Goal: Information Seeking & Learning: Learn about a topic

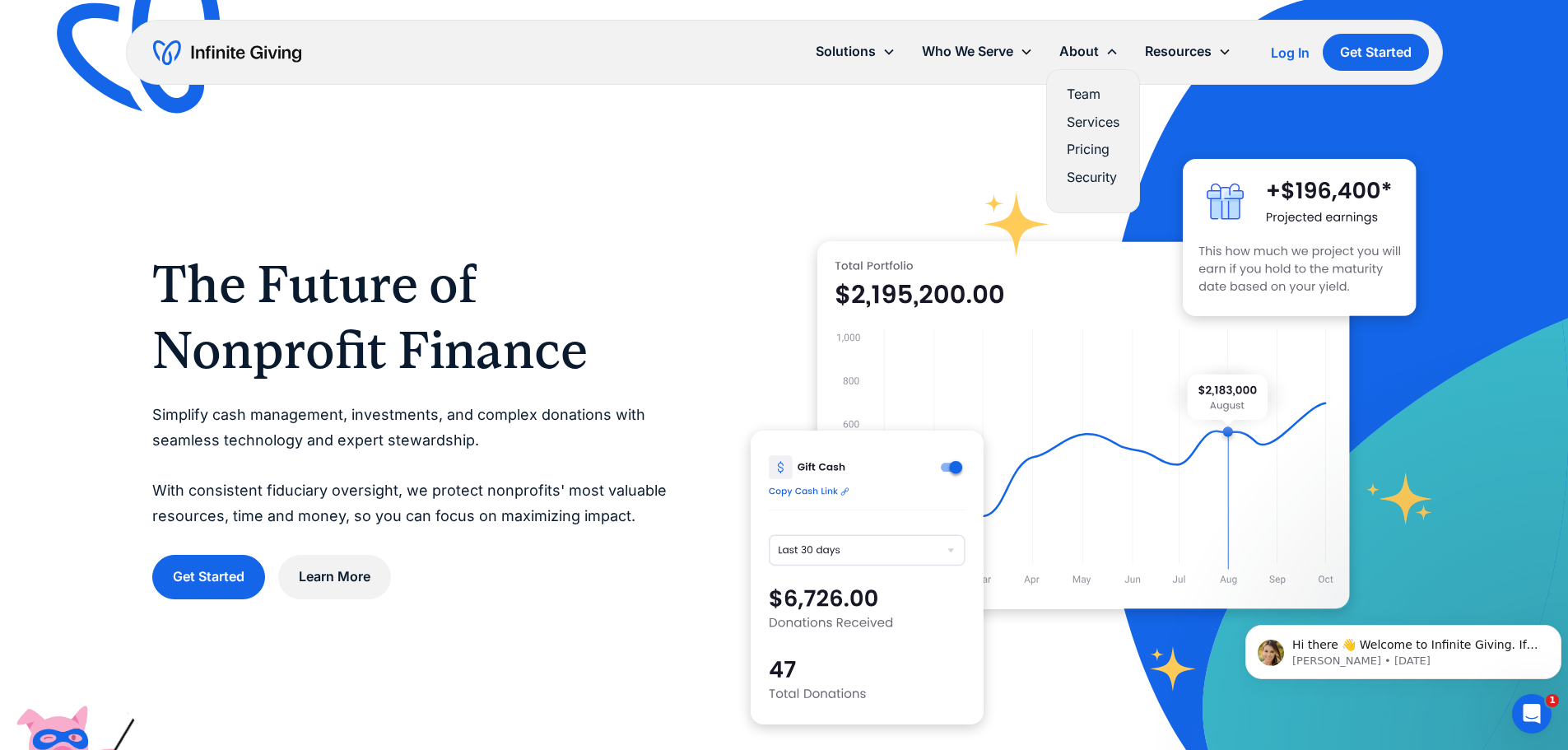
click at [1086, 89] on link "Team" at bounding box center [1093, 95] width 53 height 23
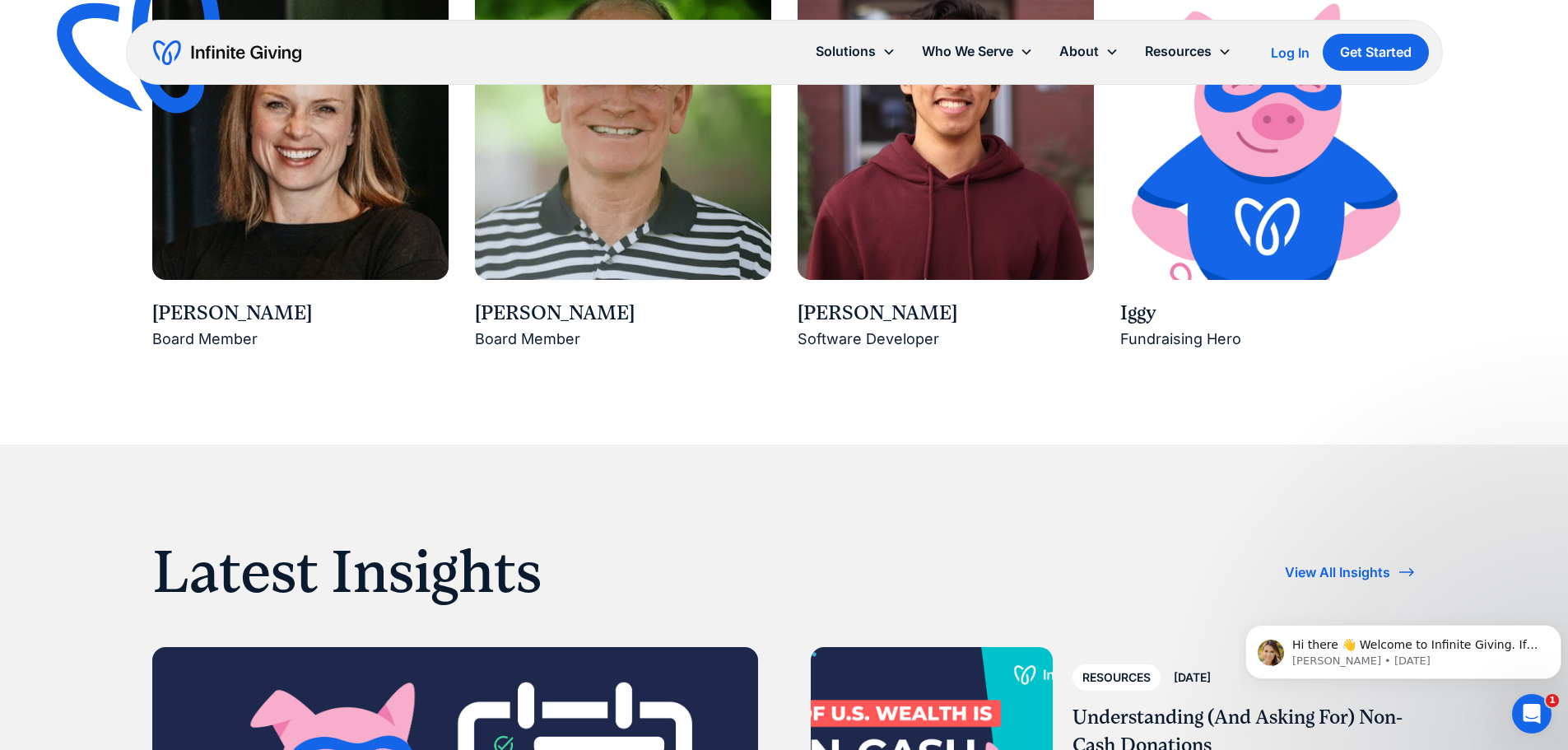
scroll to position [2798, 0]
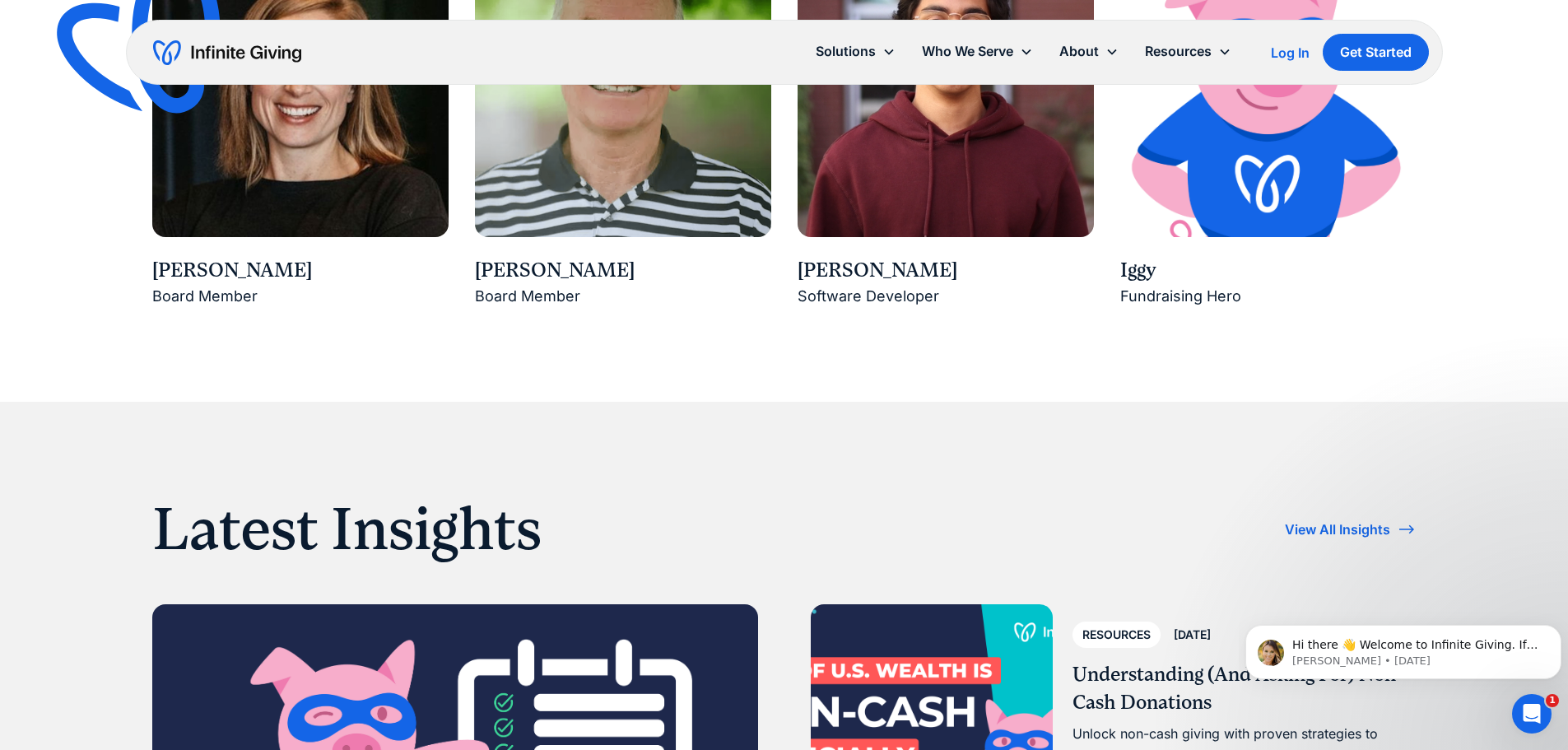
click at [224, 268] on div "Kathryn O'Day" at bounding box center [300, 270] width 296 height 28
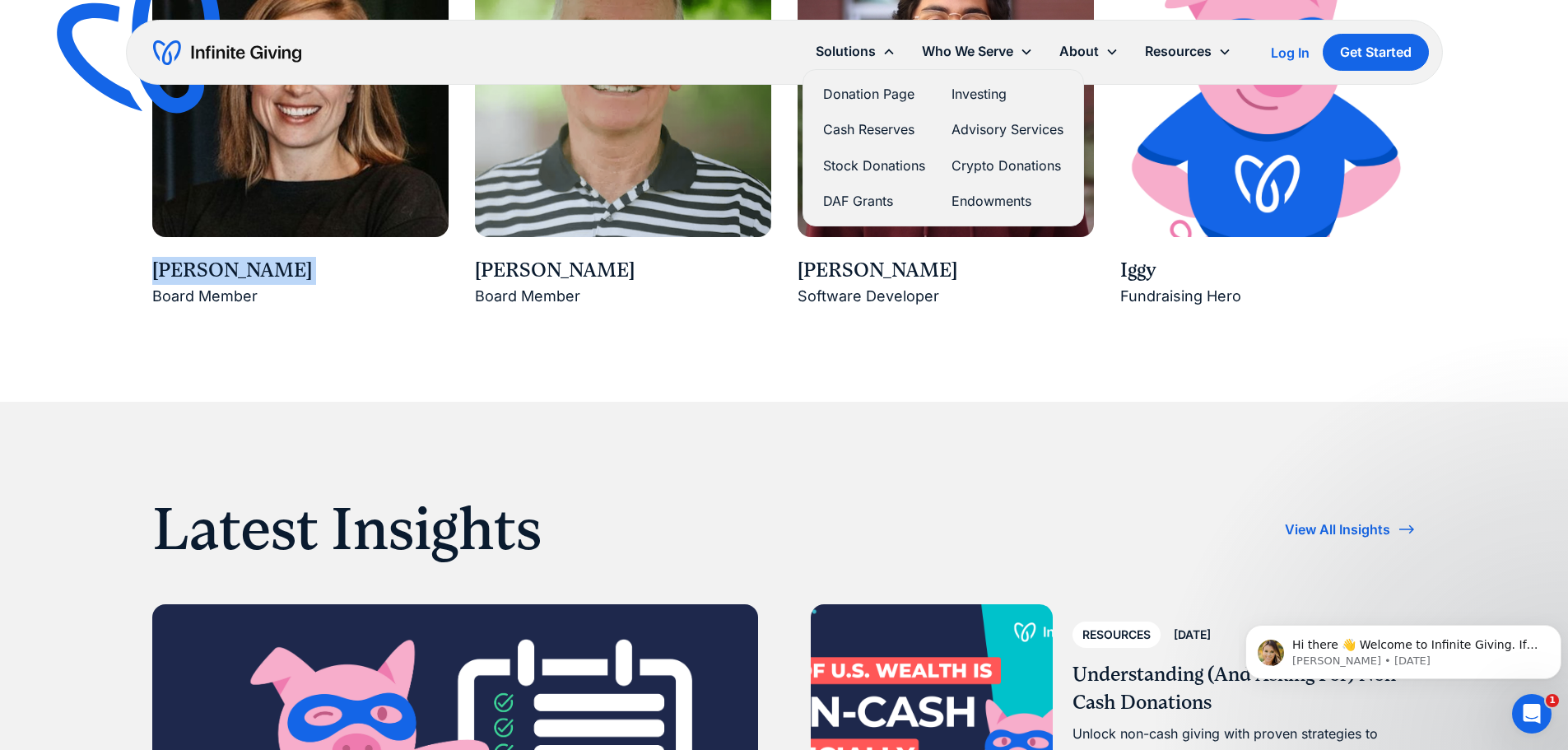
click at [862, 92] on link "Donation Page" at bounding box center [874, 95] width 102 height 23
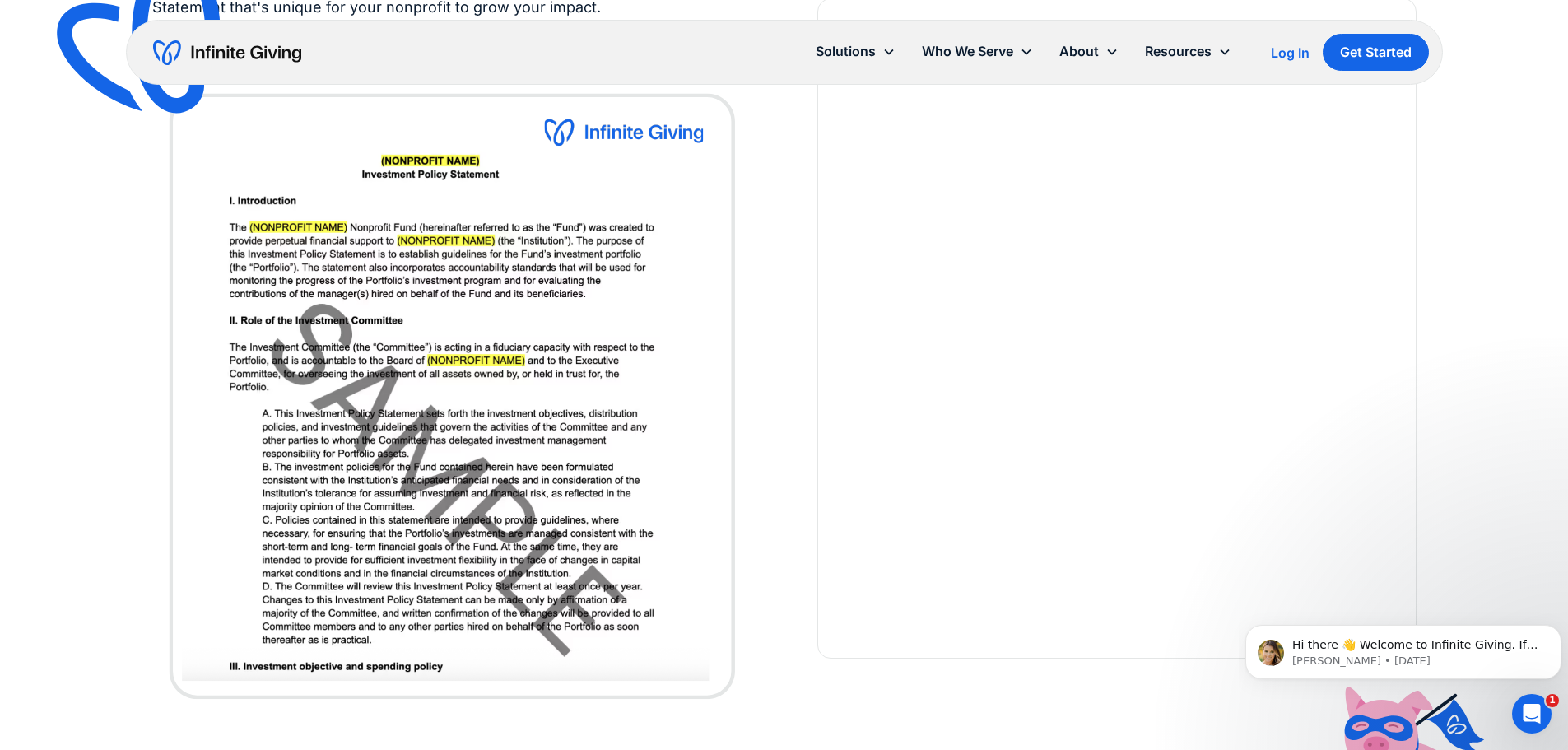
scroll to position [2962, 0]
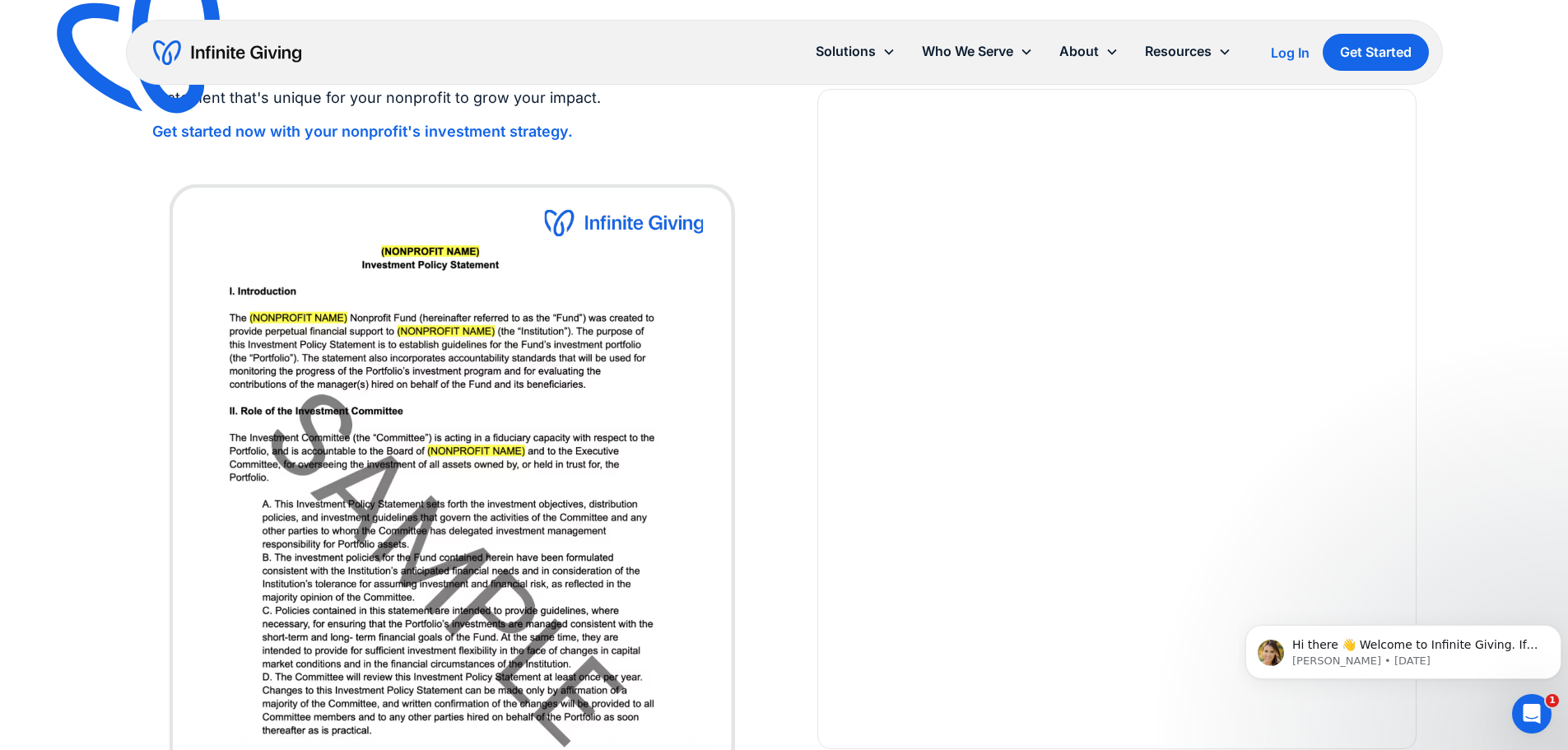
click at [609, 327] on img at bounding box center [451, 483] width 599 height 627
drag, startPoint x: 609, startPoint y: 327, endPoint x: 468, endPoint y: 394, distance: 156.1
click at [467, 405] on img at bounding box center [451, 483] width 599 height 627
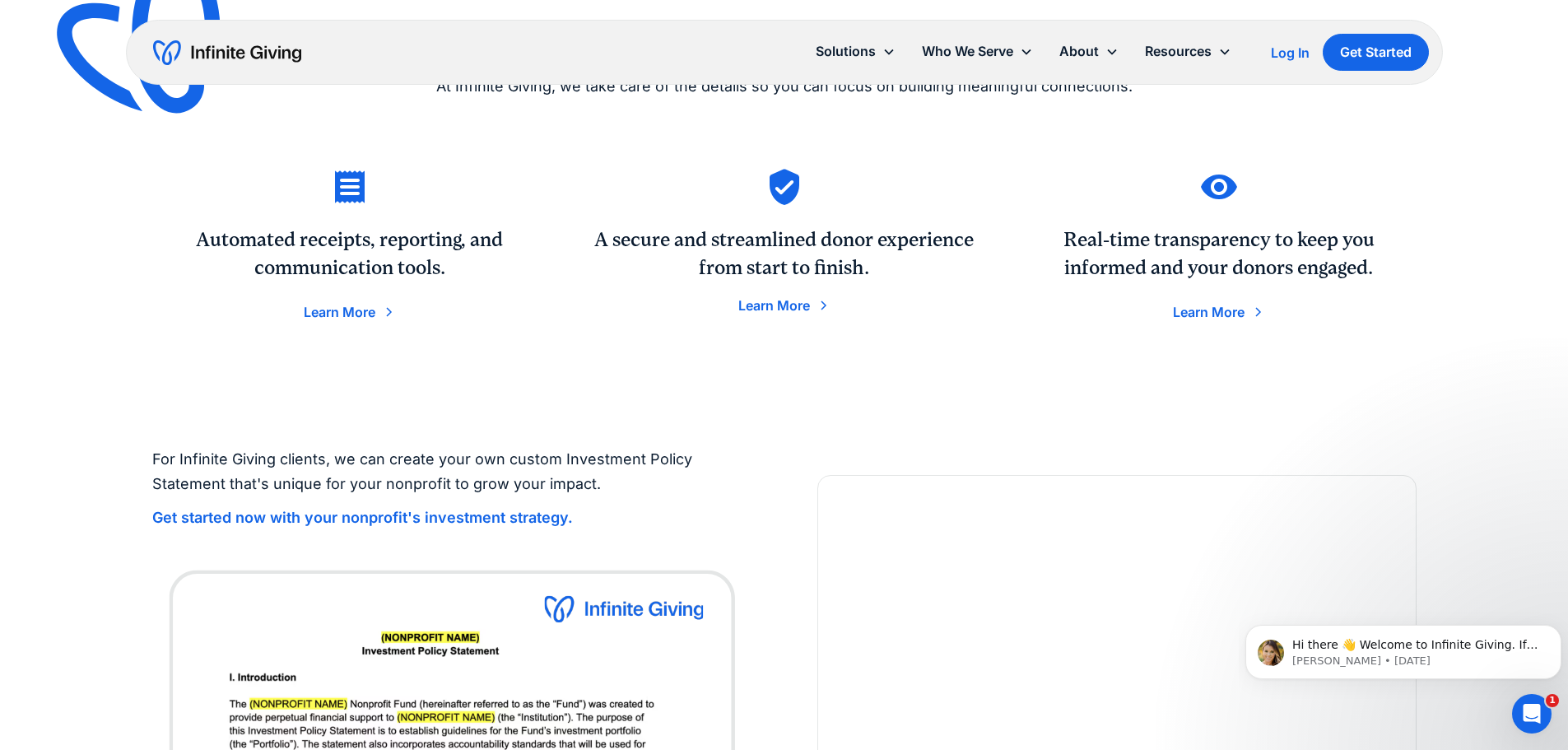
scroll to position [2510, 0]
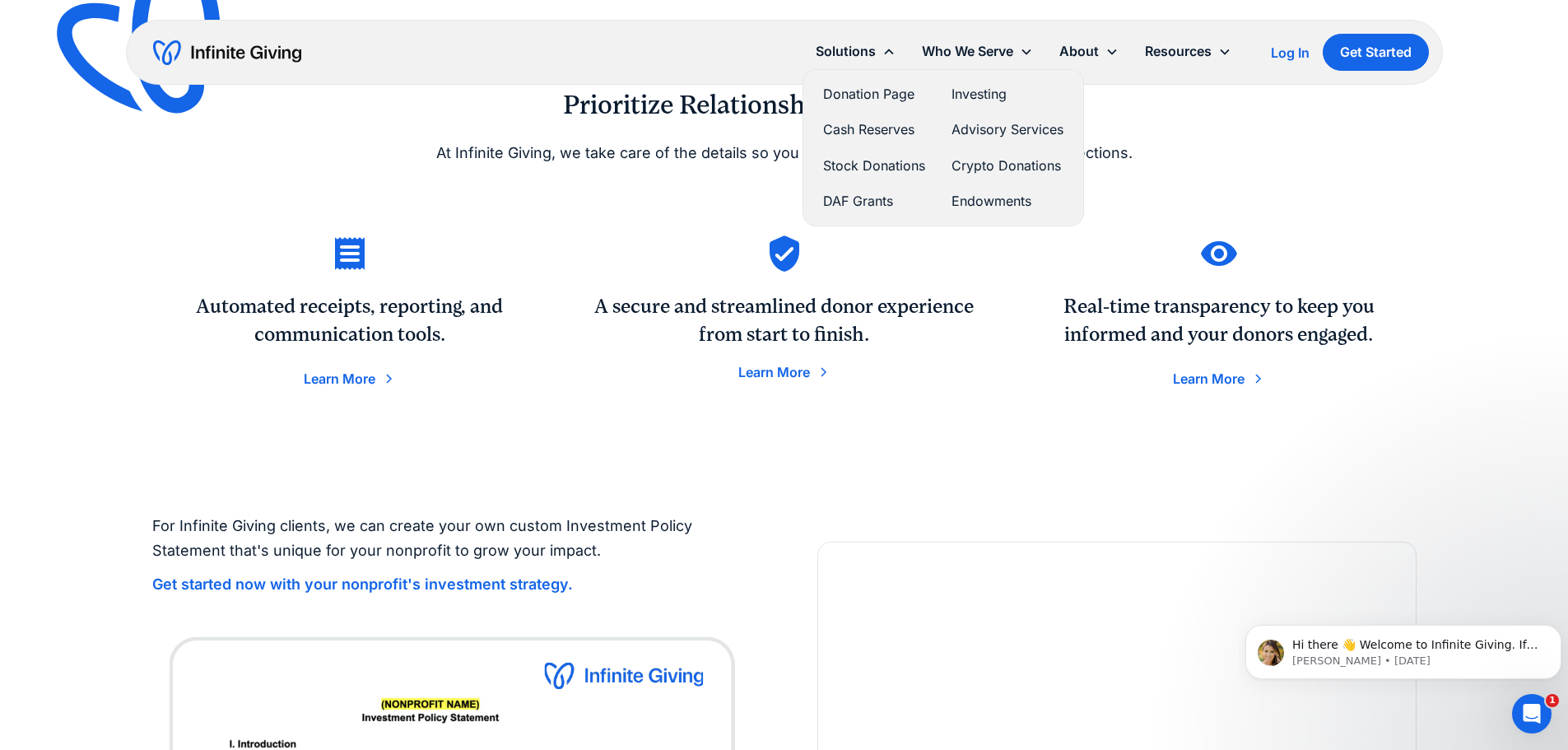
click at [977, 195] on link "Endowments" at bounding box center [1007, 202] width 112 height 23
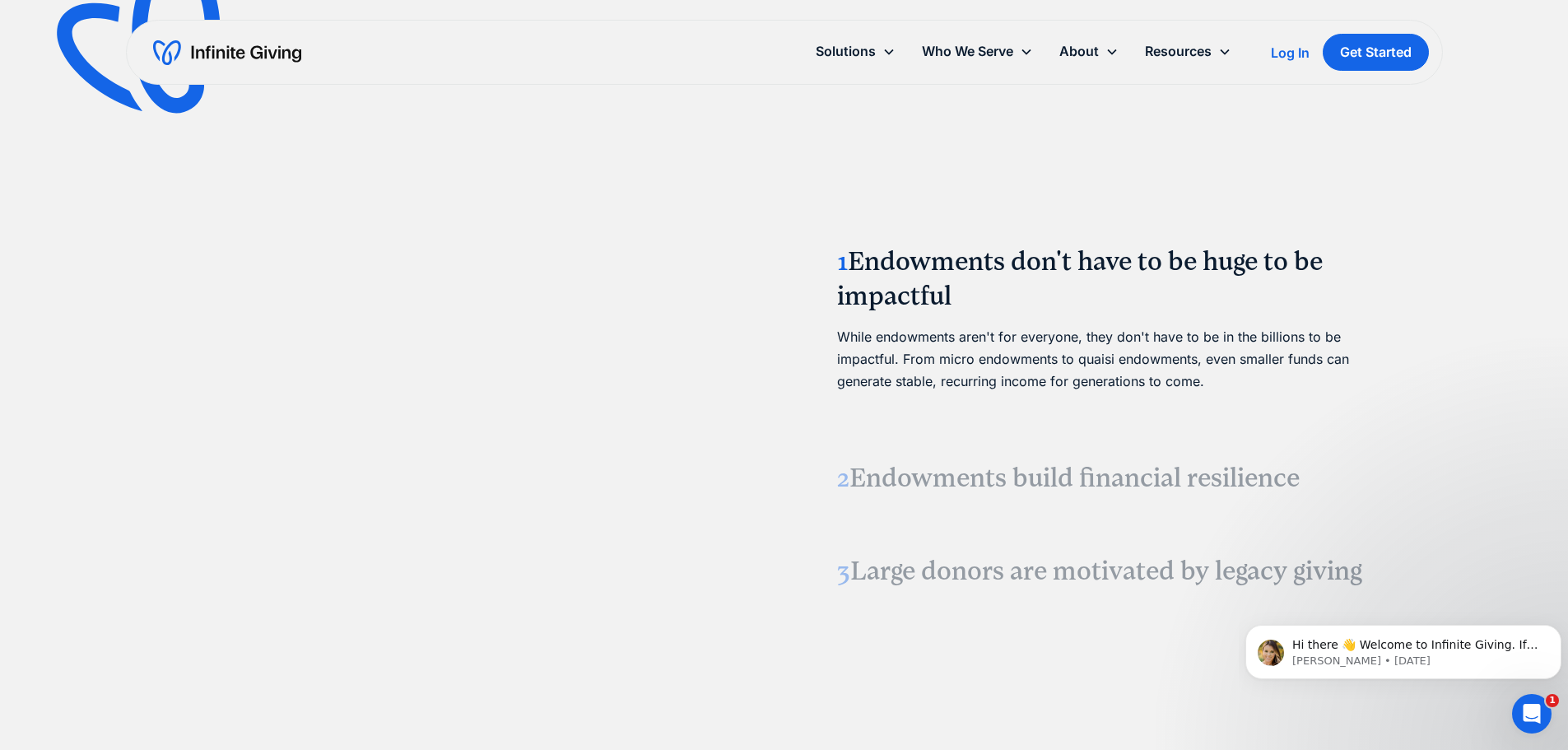
click at [911, 464] on h3 "2 Endowments build financial resilience" at bounding box center [1117, 478] width 560 height 35
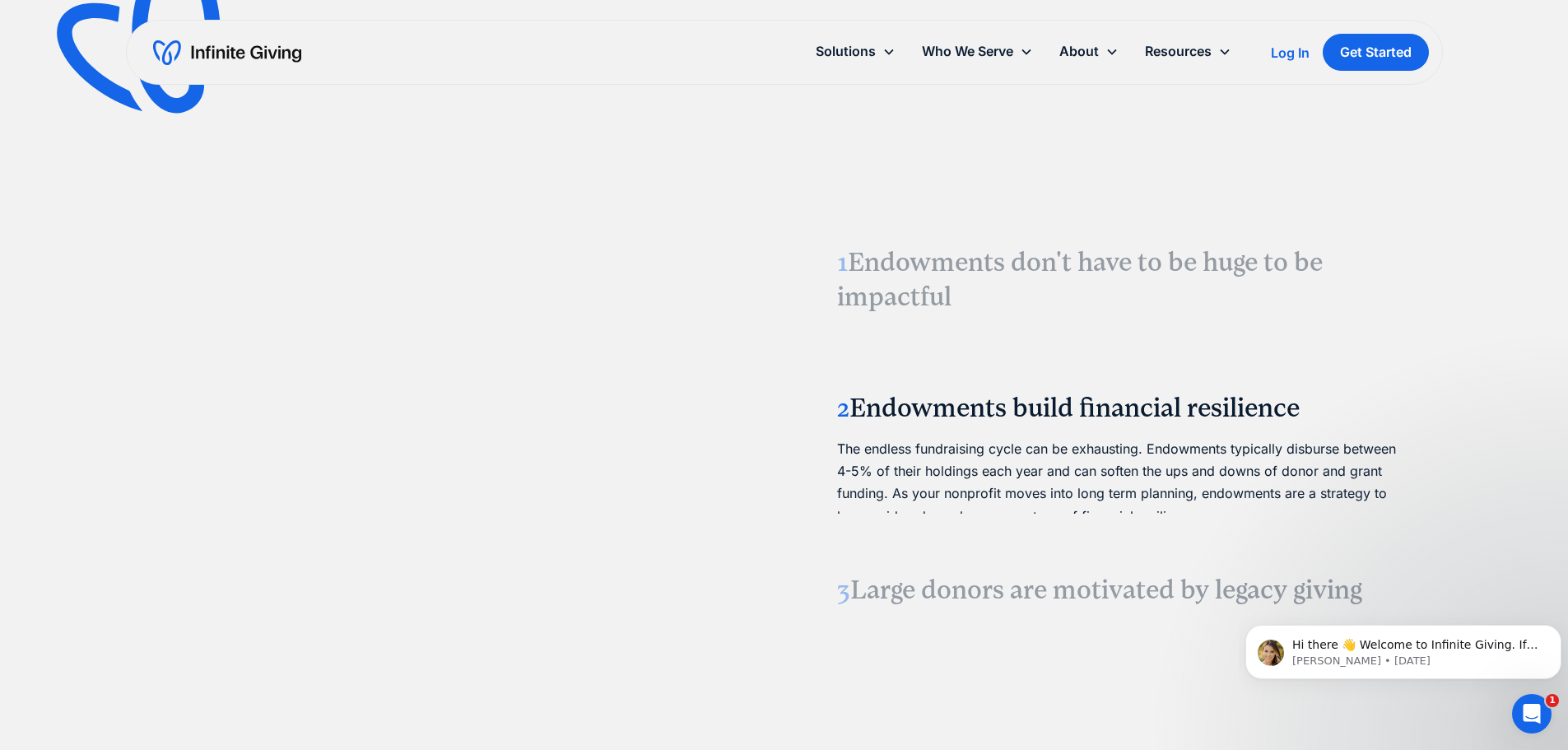
scroll to position [1984, 0]
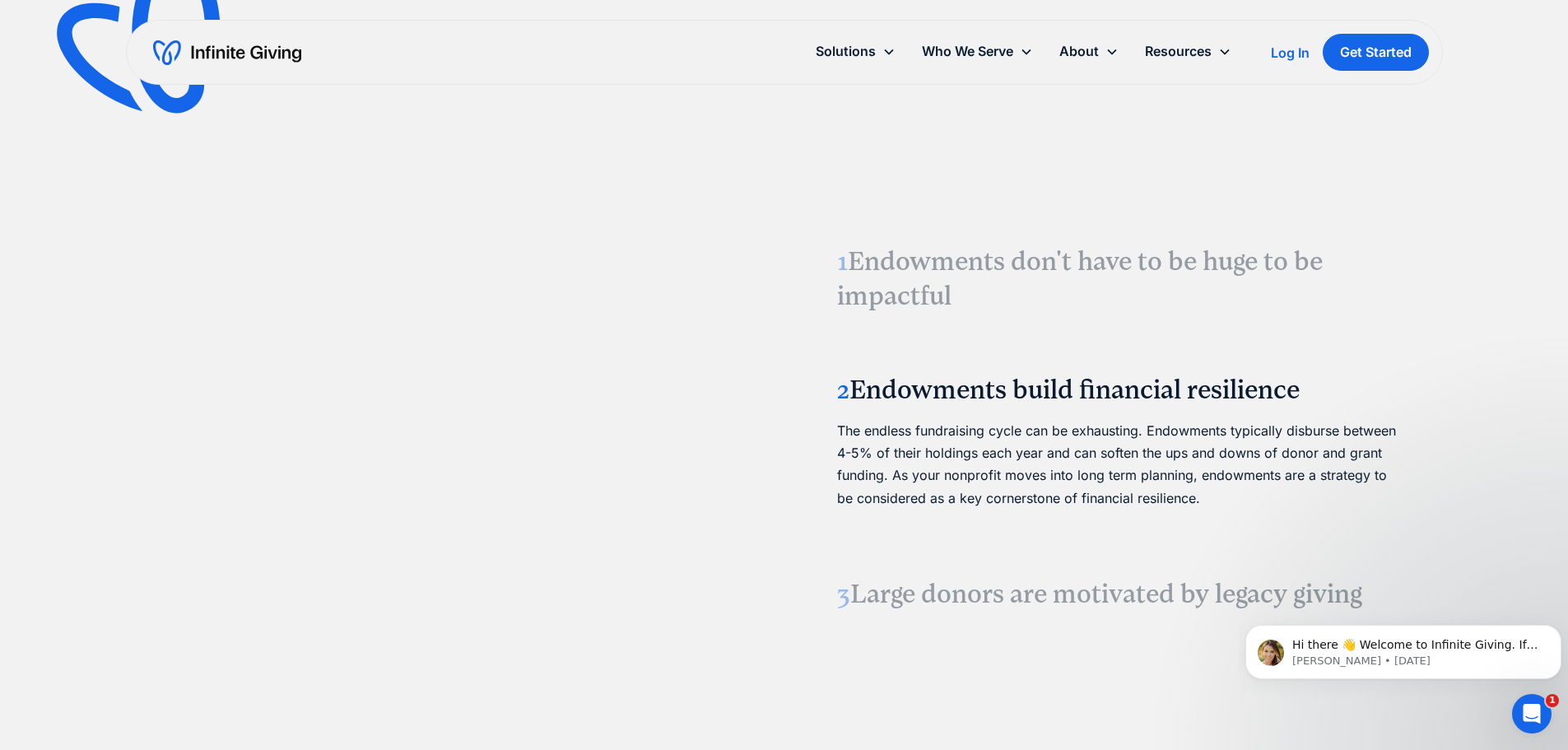
click at [900, 587] on h3 "3 Large donors are motivated by legacy giving" at bounding box center [1117, 594] width 560 height 35
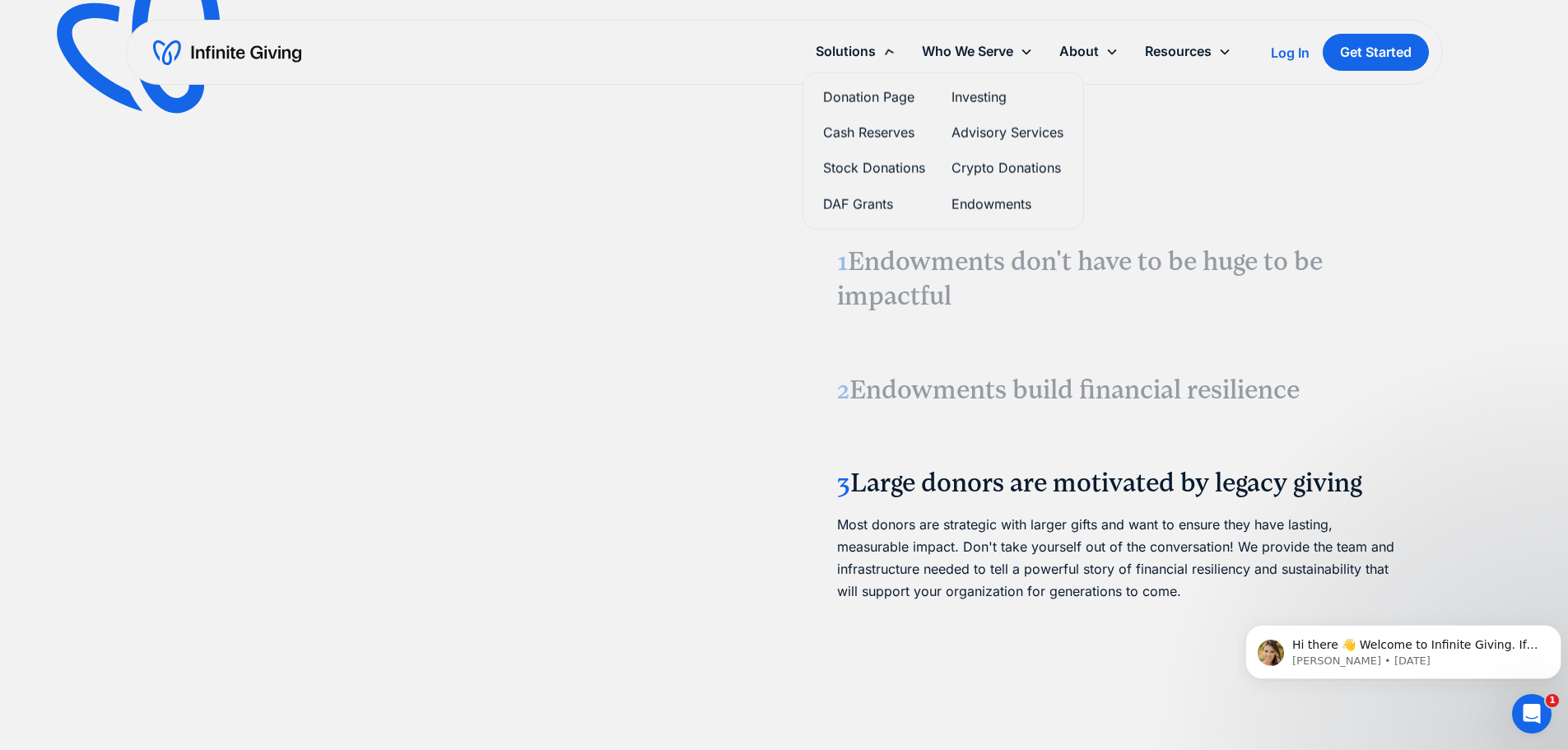
click at [847, 57] on div "Solutions" at bounding box center [845, 51] width 60 height 23
click at [853, 158] on link "Stock Donations" at bounding box center [874, 166] width 102 height 23
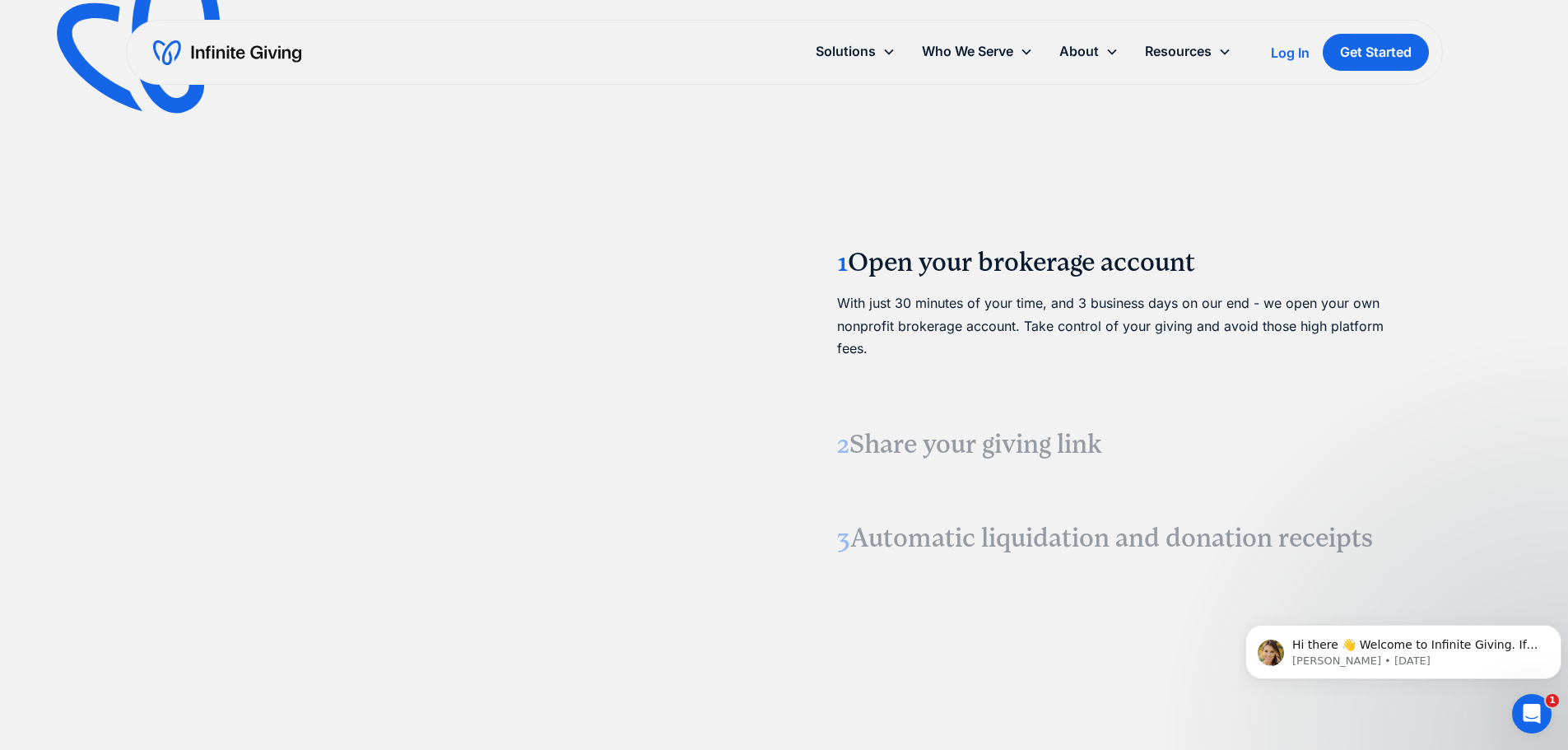
scroll to position [2036, 0]
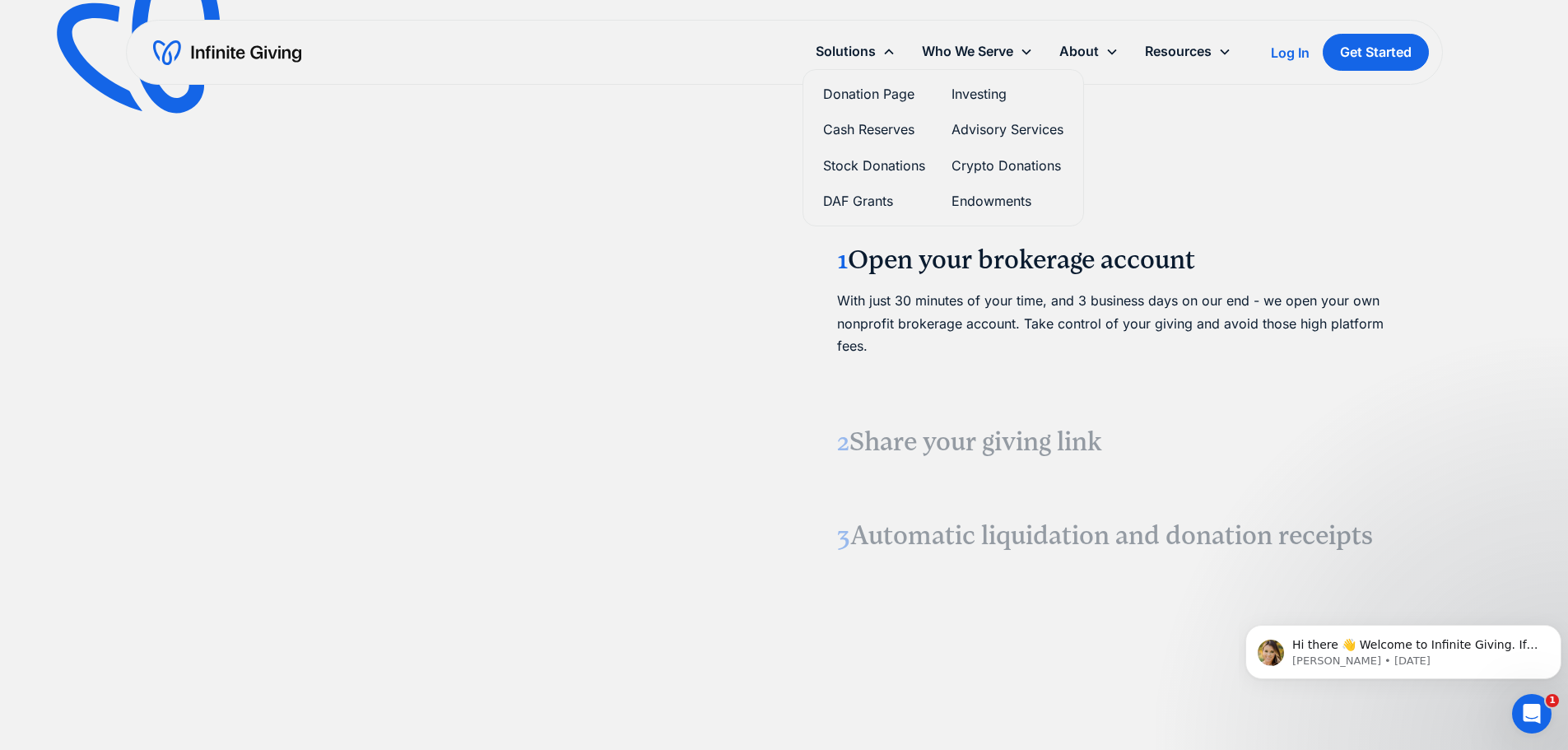
click at [967, 92] on link "Investing" at bounding box center [1007, 95] width 112 height 23
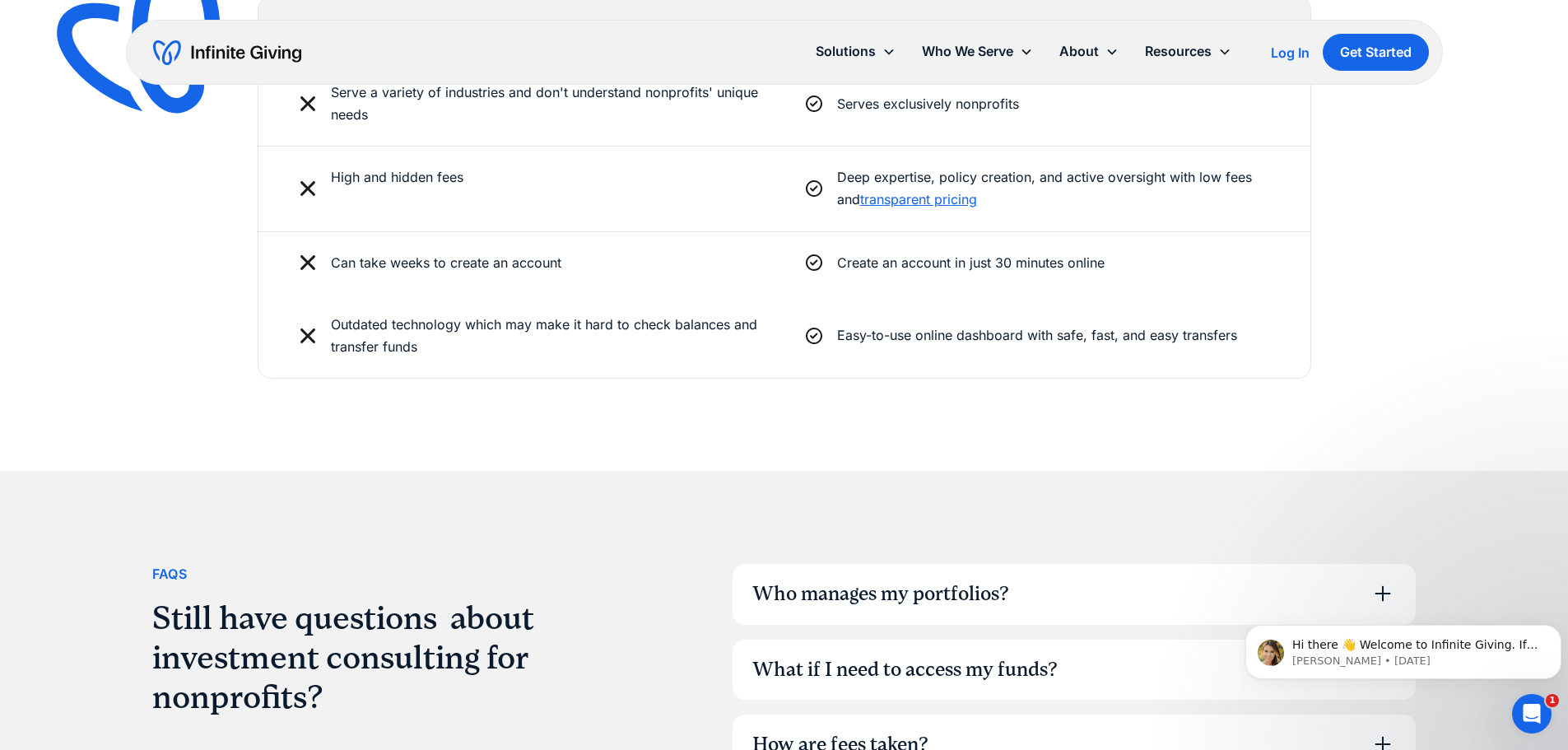
scroll to position [3846, 0]
